Goal: Find specific page/section: Find specific page/section

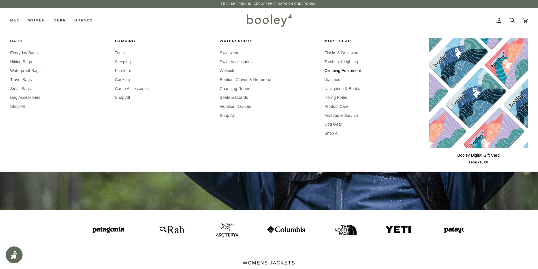
click at [350, 70] on span "Climbing Equipment" at bounding box center [374, 71] width 99 height 6
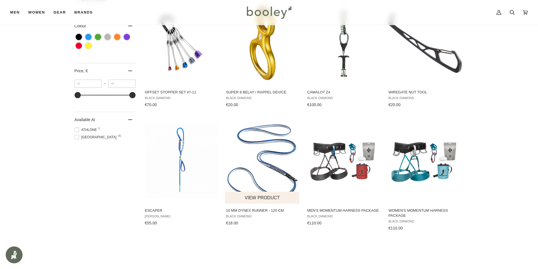
scroll to position [283, 0]
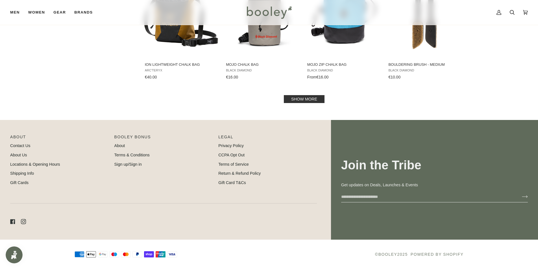
click at [307, 98] on link "Show more" at bounding box center [304, 99] width 41 height 8
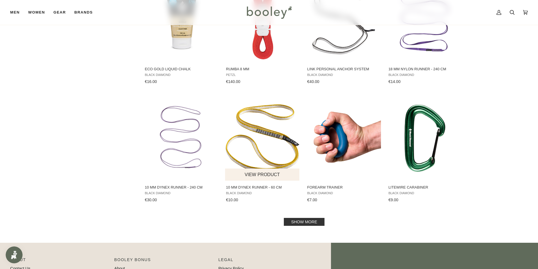
scroll to position [1166, 0]
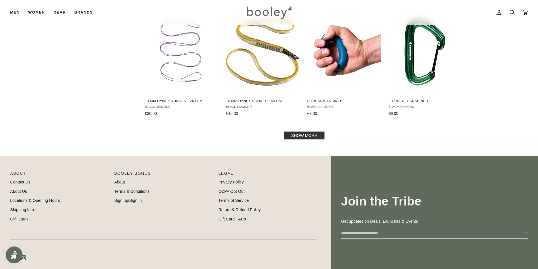
click at [304, 137] on link "Show more" at bounding box center [304, 136] width 41 height 8
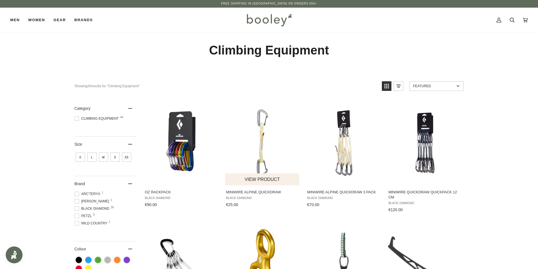
scroll to position [188, 0]
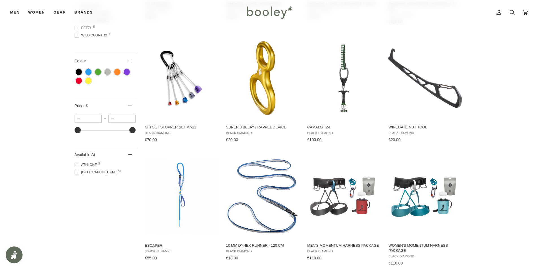
click at [80, 171] on span "Galway 45" at bounding box center [97, 172] width 44 height 5
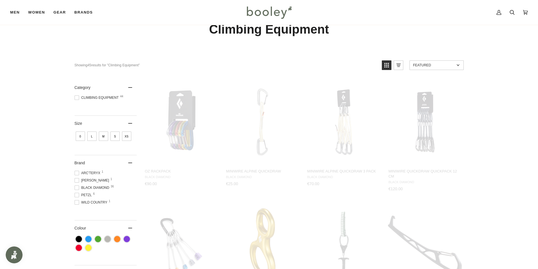
scroll to position [1, 0]
